Goal: Use online tool/utility: Utilize a website feature to perform a specific function

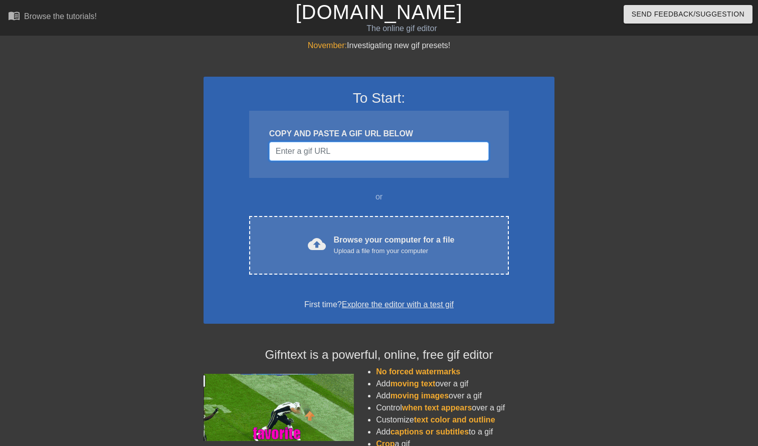
click at [360, 142] on input "Username" at bounding box center [378, 151] width 219 height 19
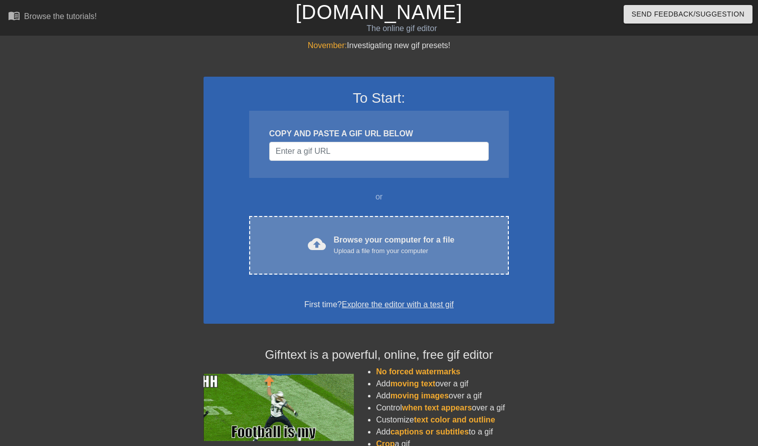
click at [369, 264] on div "cloud_upload Browse your computer for a file Upload a file from your computer C…" at bounding box center [379, 245] width 260 height 59
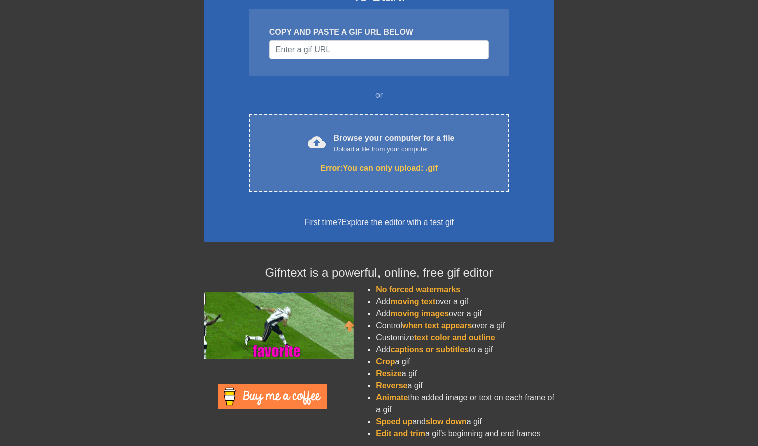
scroll to position [108, 0]
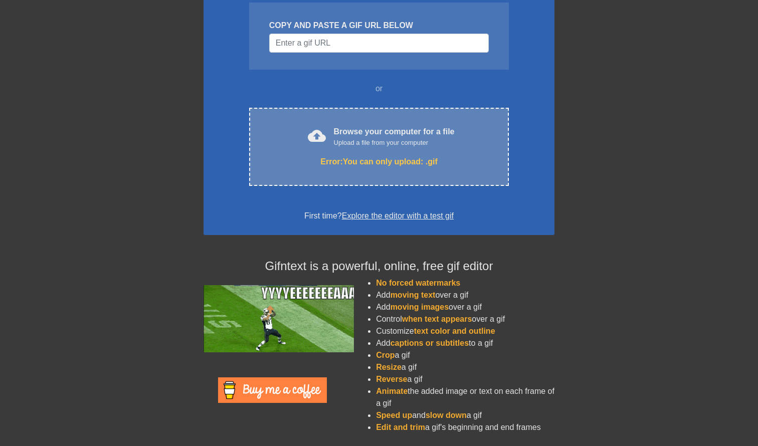
click at [335, 168] on div "cloud_upload Browse your computer for a file Upload a file from your computer E…" at bounding box center [379, 147] width 260 height 78
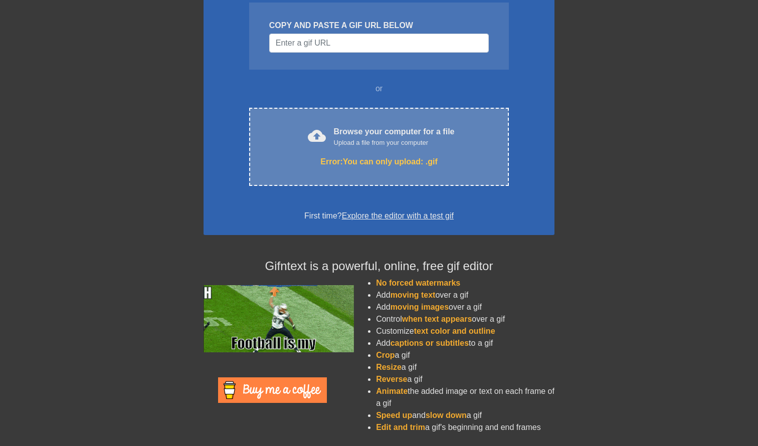
click at [371, 139] on div "Upload a file from your computer" at bounding box center [394, 143] width 121 height 10
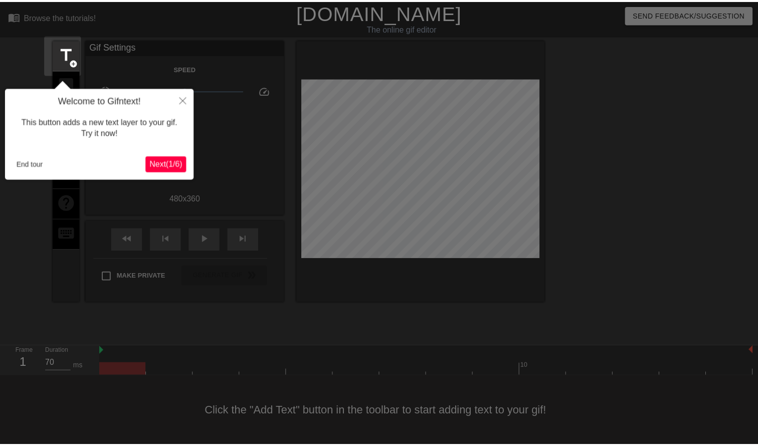
scroll to position [8, 0]
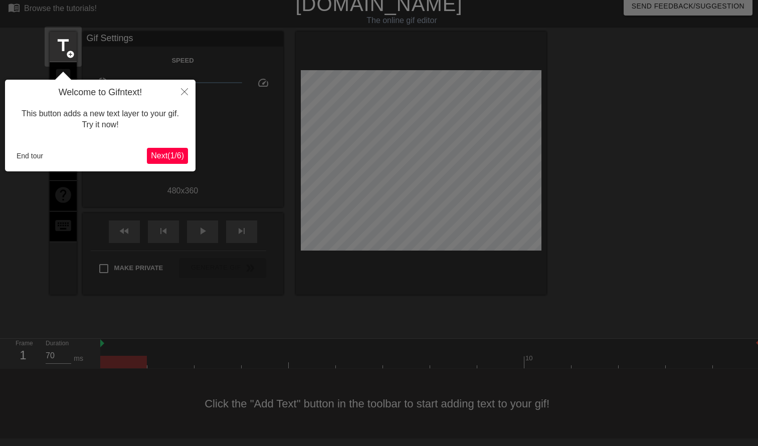
click at [153, 155] on span "Next ( 1 / 6 )" at bounding box center [167, 155] width 33 height 9
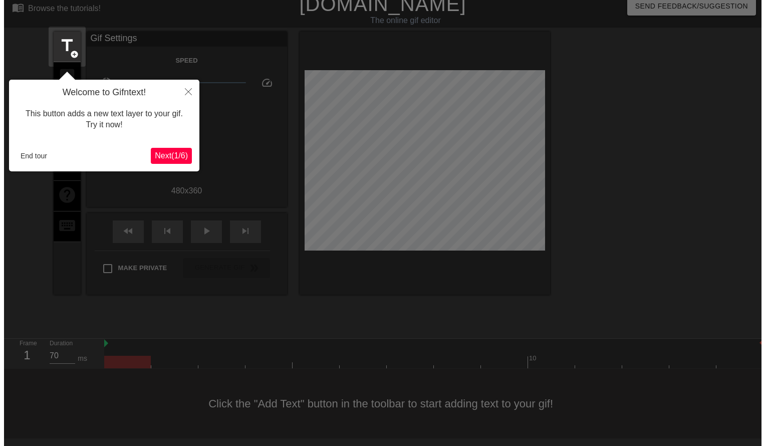
scroll to position [0, 0]
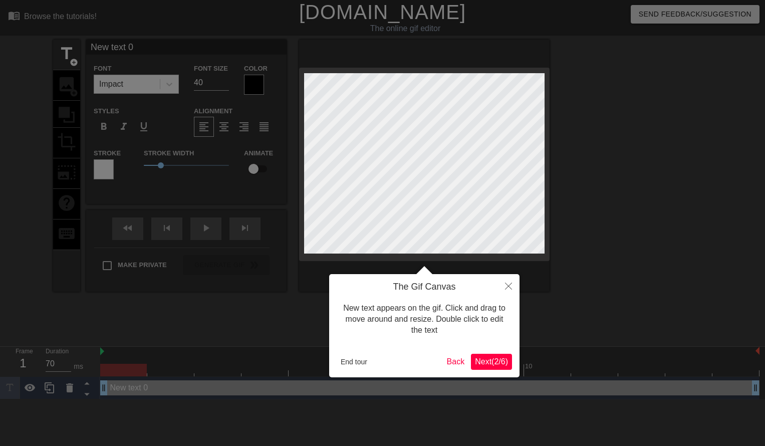
click at [492, 365] on span "Next ( 2 / 6 )" at bounding box center [491, 361] width 33 height 9
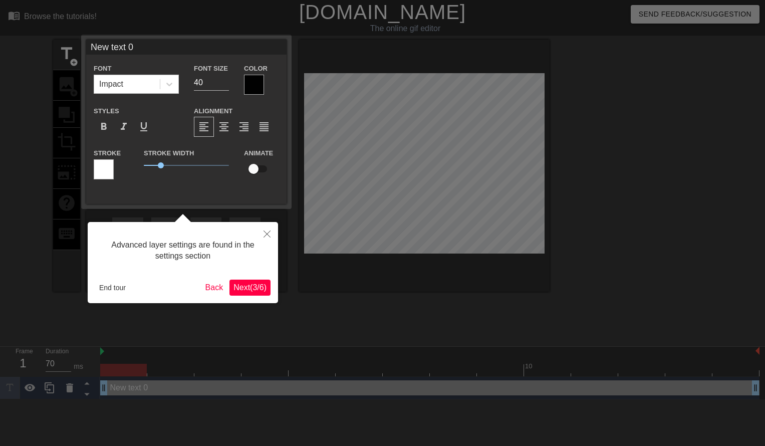
click at [257, 283] on span "Next ( 3 / 6 )" at bounding box center [250, 287] width 33 height 9
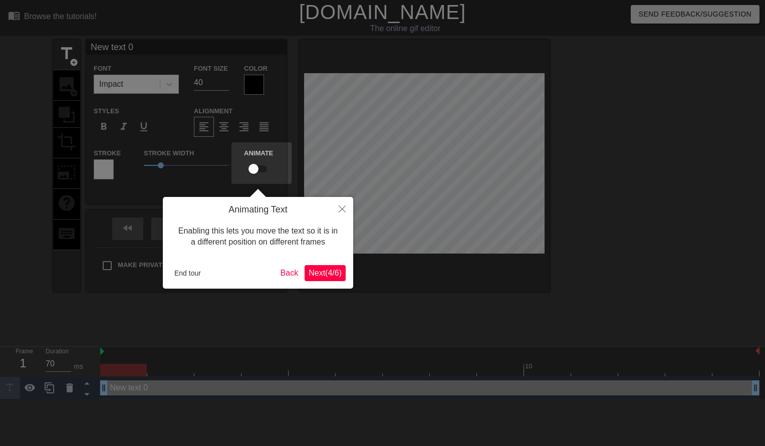
click at [327, 276] on span "Next ( 4 / 6 )" at bounding box center [325, 273] width 33 height 9
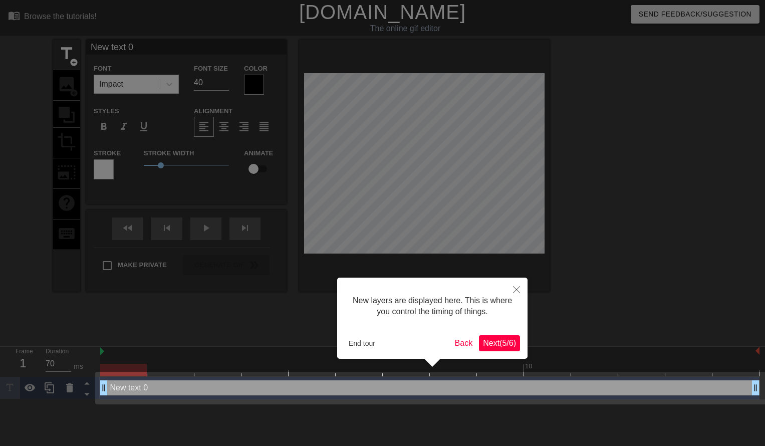
click at [503, 344] on span "Next ( 5 / 6 )" at bounding box center [499, 343] width 33 height 9
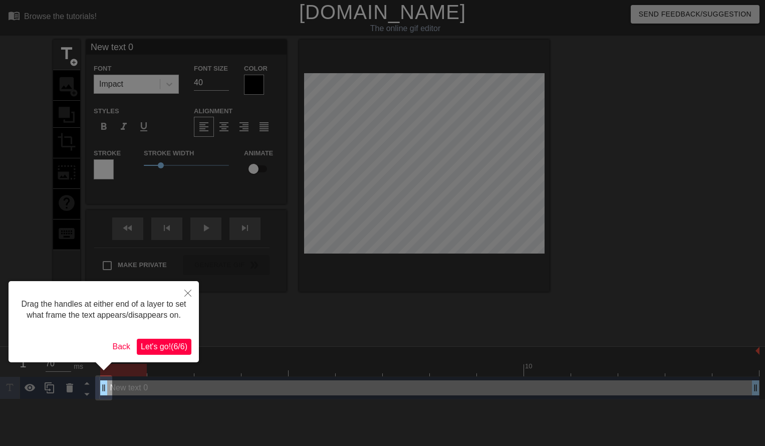
click at [169, 344] on span "Let's go! ( 6 / 6 )" at bounding box center [164, 346] width 47 height 9
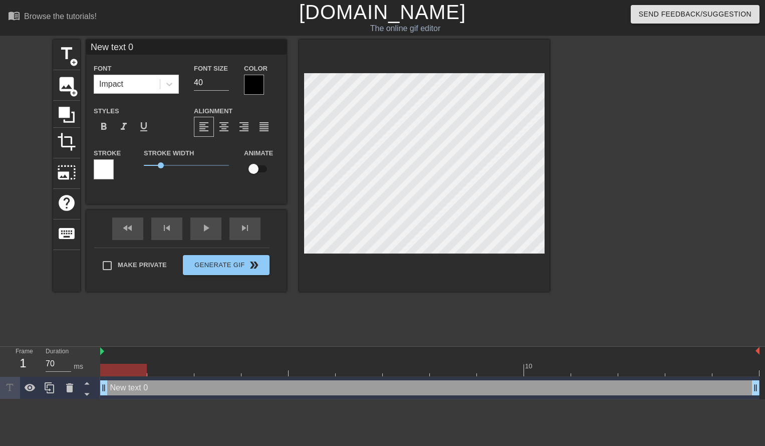
scroll to position [1, 2]
type input "T"
type textarea "T"
type input "Th"
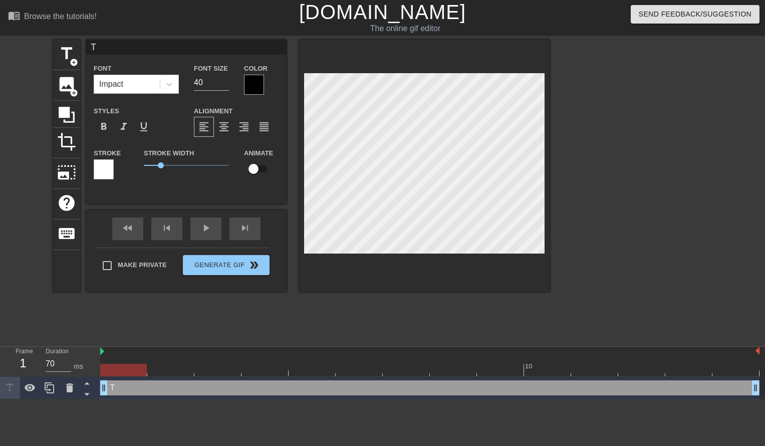
type textarea "Th"
type input "The"
type textarea "The"
type input "The"
type textarea "The"
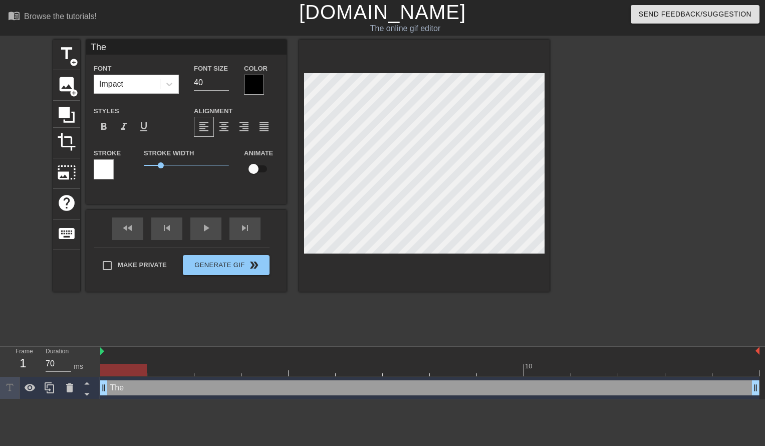
type input "The g"
type textarea "The g"
type input "The gi"
type textarea "The gif"
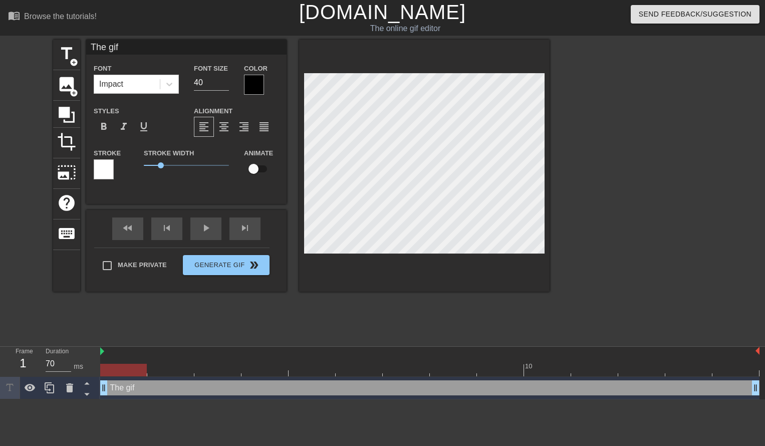
type input "The gift"
type textarea "The gift"
click at [174, 88] on icon at bounding box center [169, 84] width 10 height 10
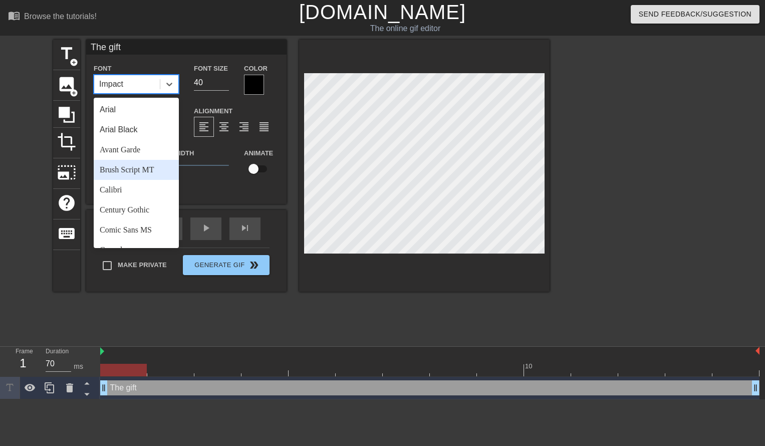
click at [141, 171] on div "Brush Script MT" at bounding box center [136, 170] width 85 height 20
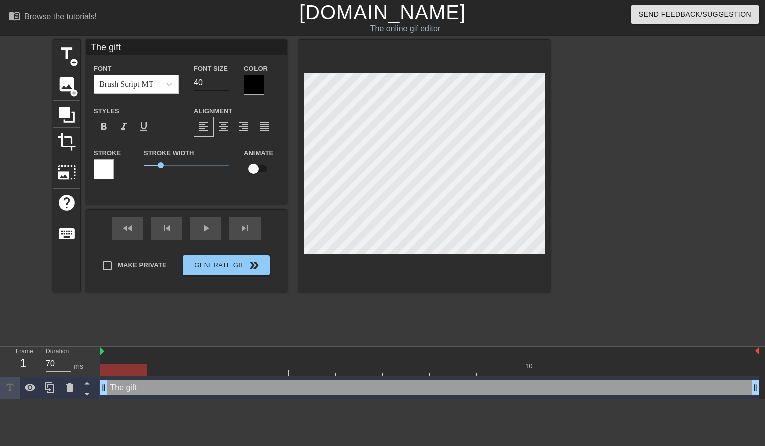
click at [206, 82] on input "40" at bounding box center [211, 83] width 35 height 16
click at [225, 82] on input "41" at bounding box center [211, 83] width 35 height 16
click at [225, 82] on input "42" at bounding box center [211, 83] width 35 height 16
click at [225, 82] on input "43" at bounding box center [211, 83] width 35 height 16
click at [225, 82] on input "44" at bounding box center [211, 83] width 35 height 16
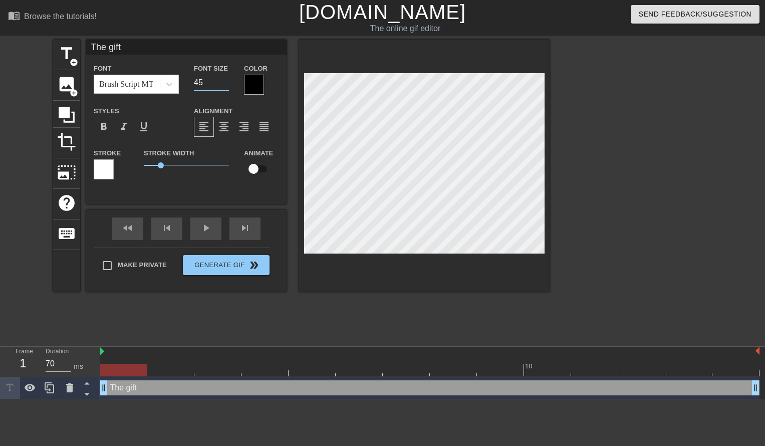
click at [225, 82] on input "45" at bounding box center [211, 83] width 35 height 16
click at [225, 82] on input "46" at bounding box center [211, 83] width 35 height 16
click at [225, 82] on input "47" at bounding box center [211, 83] width 35 height 16
click at [225, 82] on input "48" at bounding box center [211, 83] width 35 height 16
click at [225, 82] on input "49" at bounding box center [211, 83] width 35 height 16
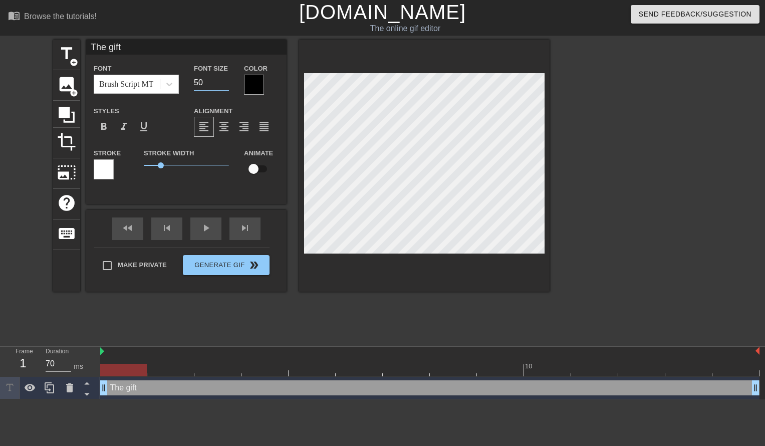
click at [225, 82] on input "50" at bounding box center [211, 83] width 35 height 16
click at [225, 82] on input "51" at bounding box center [211, 83] width 35 height 16
click at [225, 82] on input "52" at bounding box center [211, 83] width 35 height 16
click at [225, 82] on input "53" at bounding box center [211, 83] width 35 height 16
click at [225, 82] on input "54" at bounding box center [211, 83] width 35 height 16
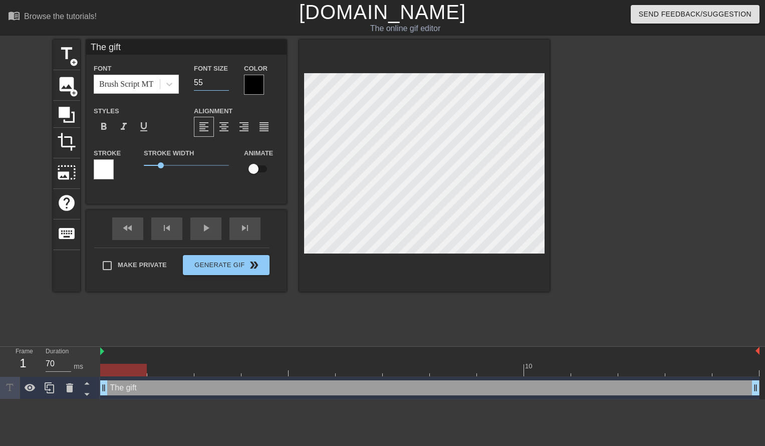
click at [225, 82] on input "55" at bounding box center [211, 83] width 35 height 16
type input "56"
click at [225, 82] on input "56" at bounding box center [211, 83] width 35 height 16
drag, startPoint x: 159, startPoint y: 168, endPoint x: 173, endPoint y: 167, distance: 14.5
click at [173, 167] on span "1.75" at bounding box center [186, 165] width 85 height 12
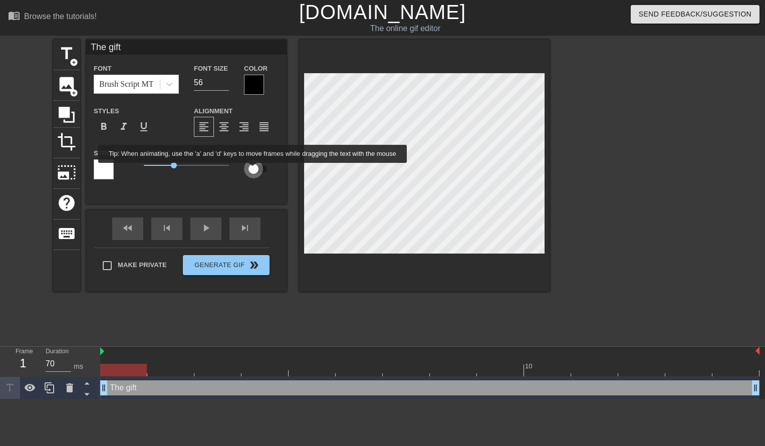
click at [253, 170] on input "checkbox" at bounding box center [253, 168] width 57 height 19
checkbox input "true"
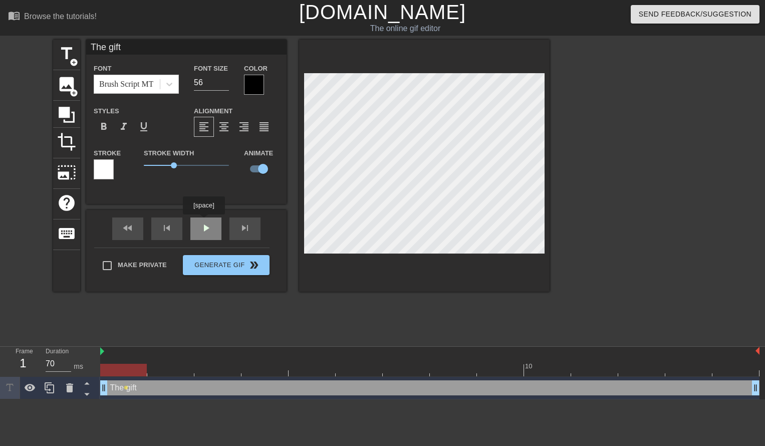
click at [203, 221] on div "fast_rewind skip_previous play_arrow skip_next" at bounding box center [186, 229] width 163 height 38
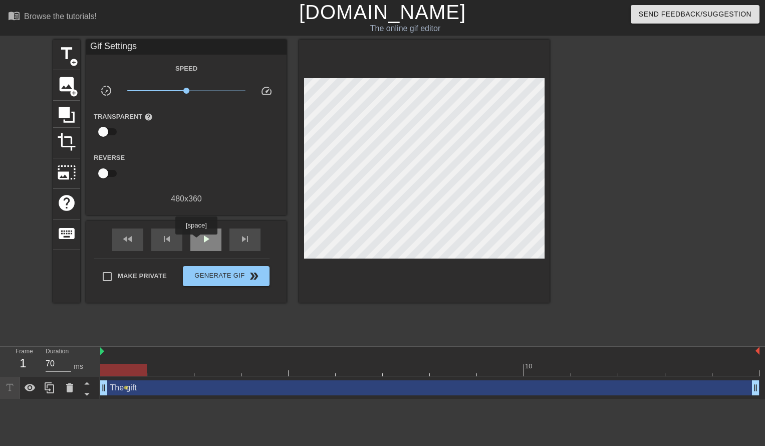
click at [196, 242] on div "play_arrow" at bounding box center [205, 239] width 31 height 23
click at [206, 241] on span "pause" at bounding box center [206, 239] width 12 height 12
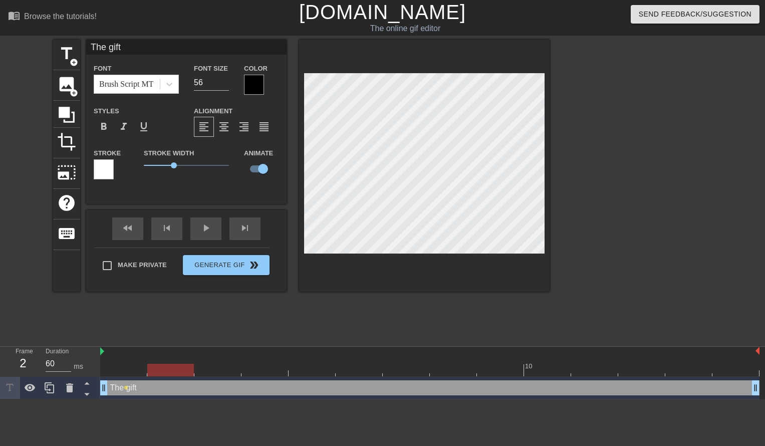
type input "70"
drag, startPoint x: 351, startPoint y: 365, endPoint x: 90, endPoint y: 359, distance: 260.6
click at [90, 359] on div "Frame 1 Duration 70 ms 10 The gift drag_handle drag_handle lens" at bounding box center [382, 373] width 765 height 53
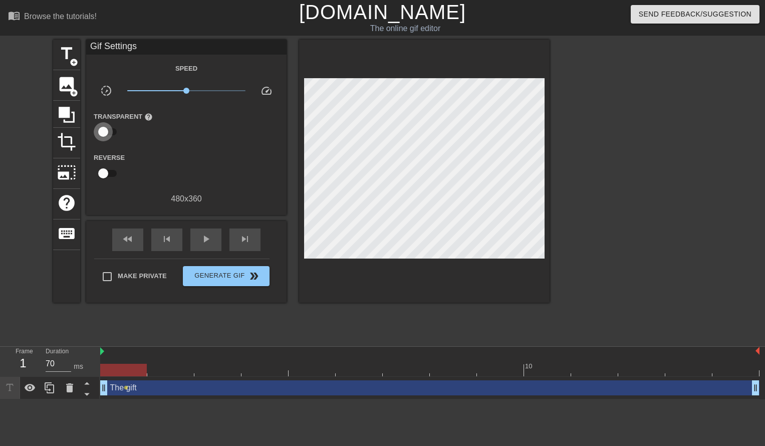
click at [106, 131] on input "checkbox" at bounding box center [103, 131] width 57 height 19
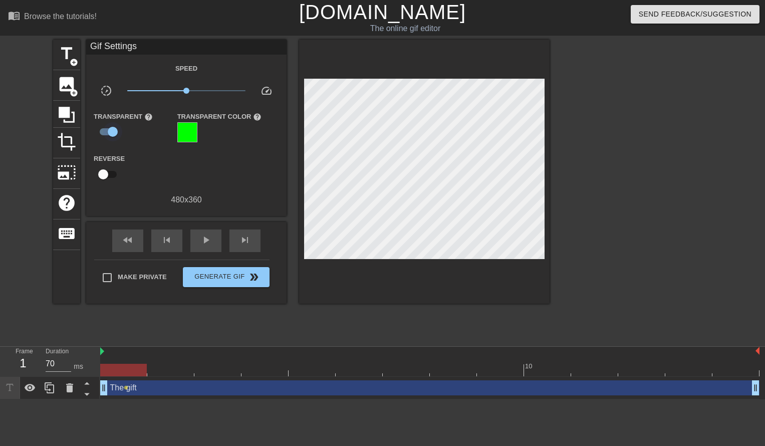
click at [106, 131] on input "checkbox" at bounding box center [112, 131] width 57 height 19
checkbox input "false"
